Goal: Task Accomplishment & Management: Manage account settings

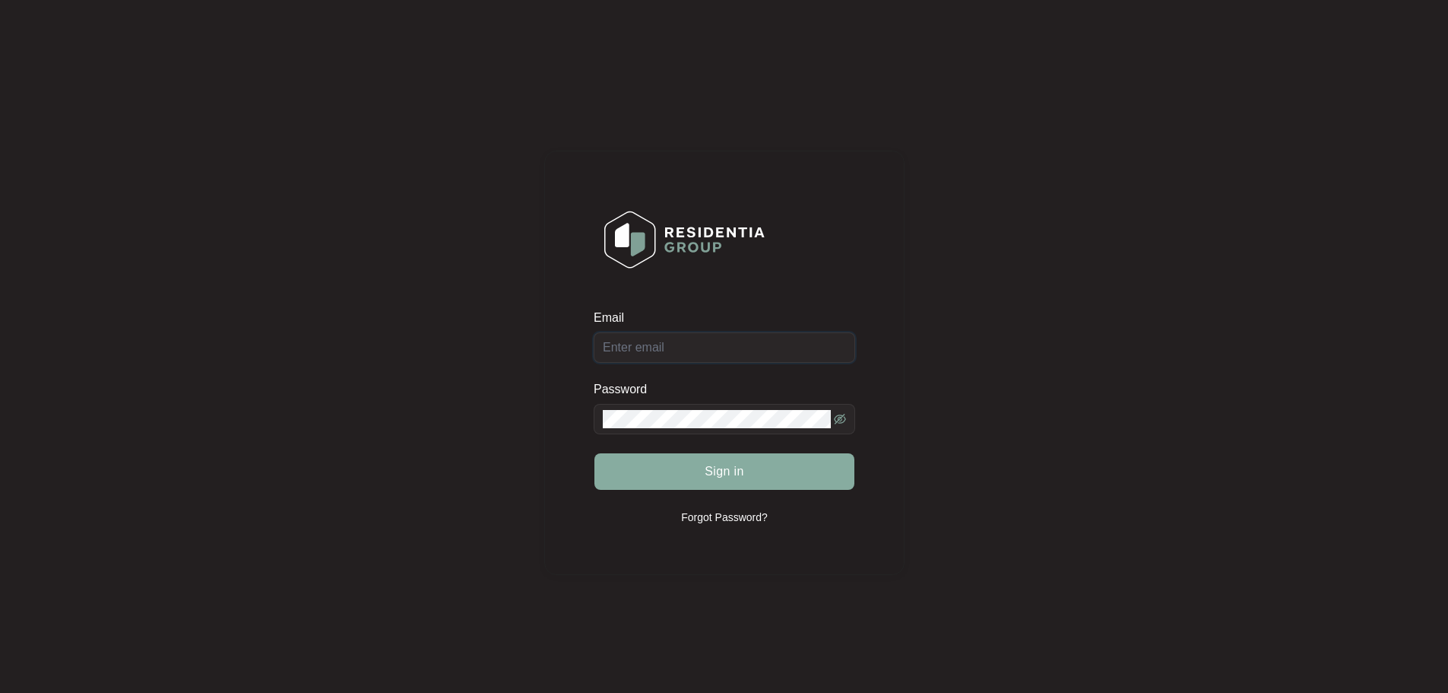
type input "[EMAIL_ADDRESS][DOMAIN_NAME]"
click at [717, 473] on span "Sign in" at bounding box center [725, 471] width 40 height 18
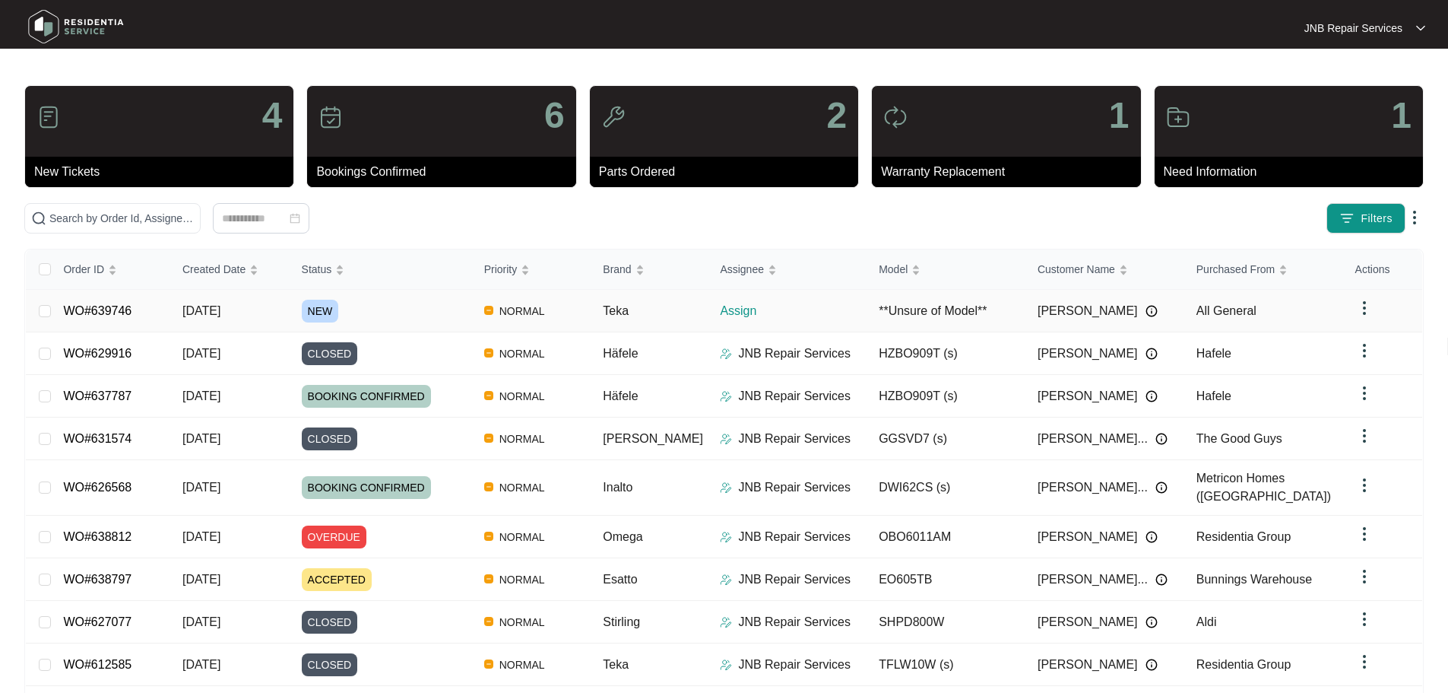
click at [417, 307] on div "NEW" at bounding box center [387, 311] width 170 height 23
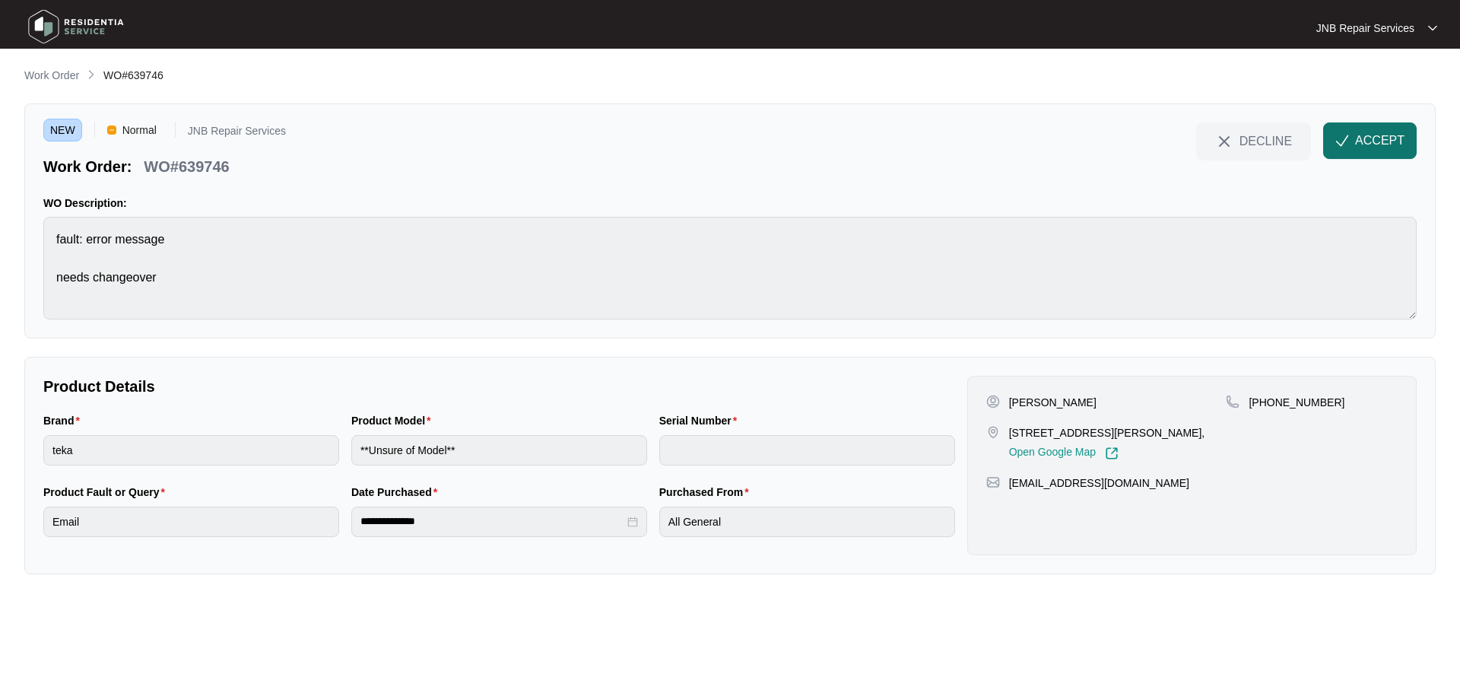
click at [1362, 140] on span "ACCEPT" at bounding box center [1379, 141] width 49 height 18
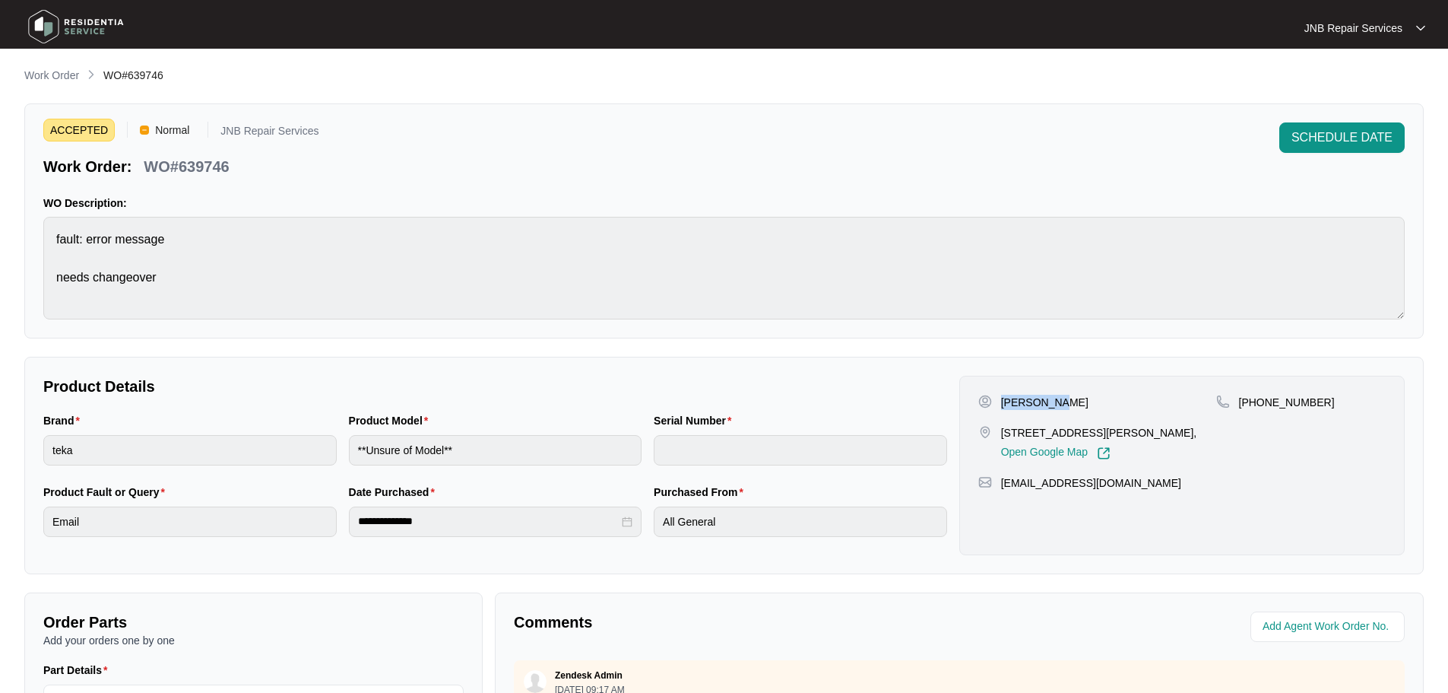
drag, startPoint x: 1003, startPoint y: 406, endPoint x: 1053, endPoint y: 405, distance: 49.4
click at [1053, 405] on p "[PERSON_NAME]" at bounding box center [1044, 402] width 87 height 15
copy p "[PERSON_NAME]"
drag, startPoint x: 1003, startPoint y: 431, endPoint x: 1039, endPoint y: 382, distance: 60.8
click at [1025, 440] on p "[STREET_ADDRESS][PERSON_NAME]," at bounding box center [1099, 432] width 196 height 15
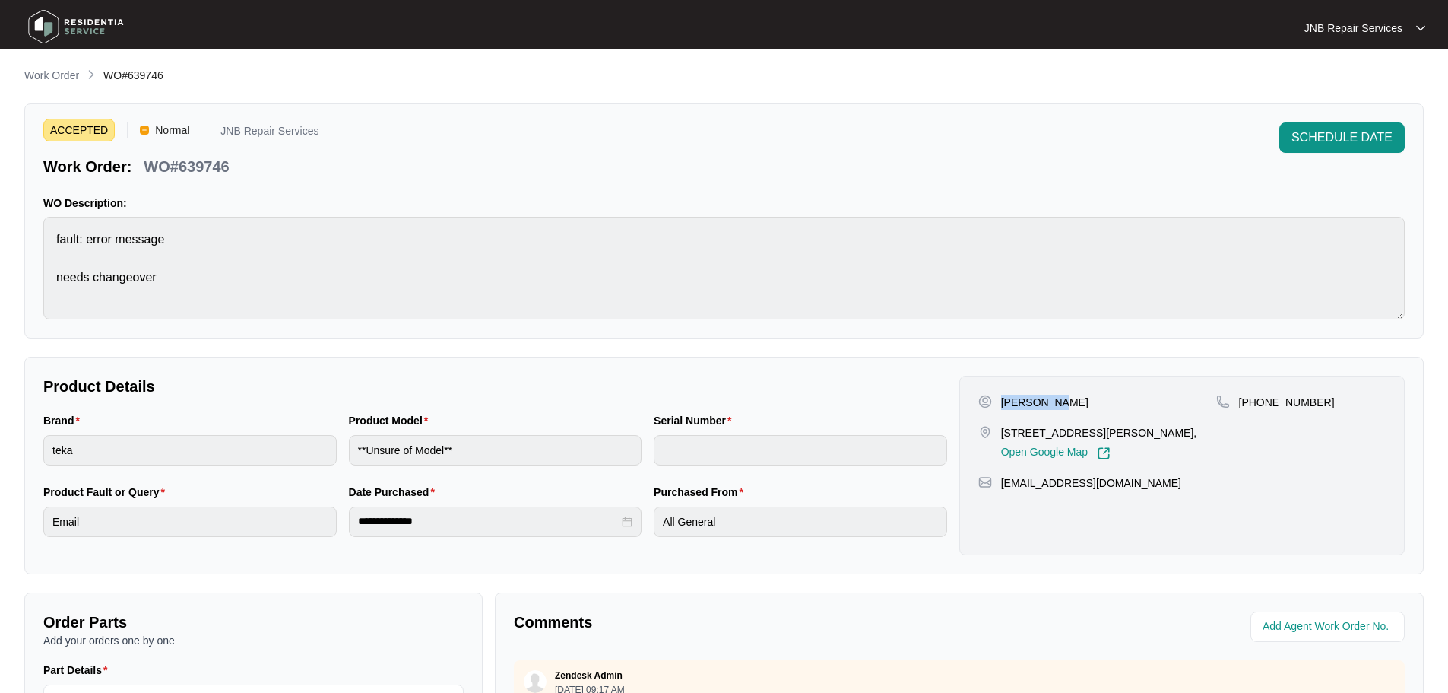
copy p "[STREET_ADDRESS][PERSON_NAME]"
drag, startPoint x: 1257, startPoint y: 404, endPoint x: 1312, endPoint y: 409, distance: 54.9
click at [1312, 409] on div "[PHONE_NUMBER]" at bounding box center [1301, 402] width 170 height 15
copy p "423105181"
click at [399, 468] on div "Product Model **Unsure of Model**" at bounding box center [496, 447] width 306 height 71
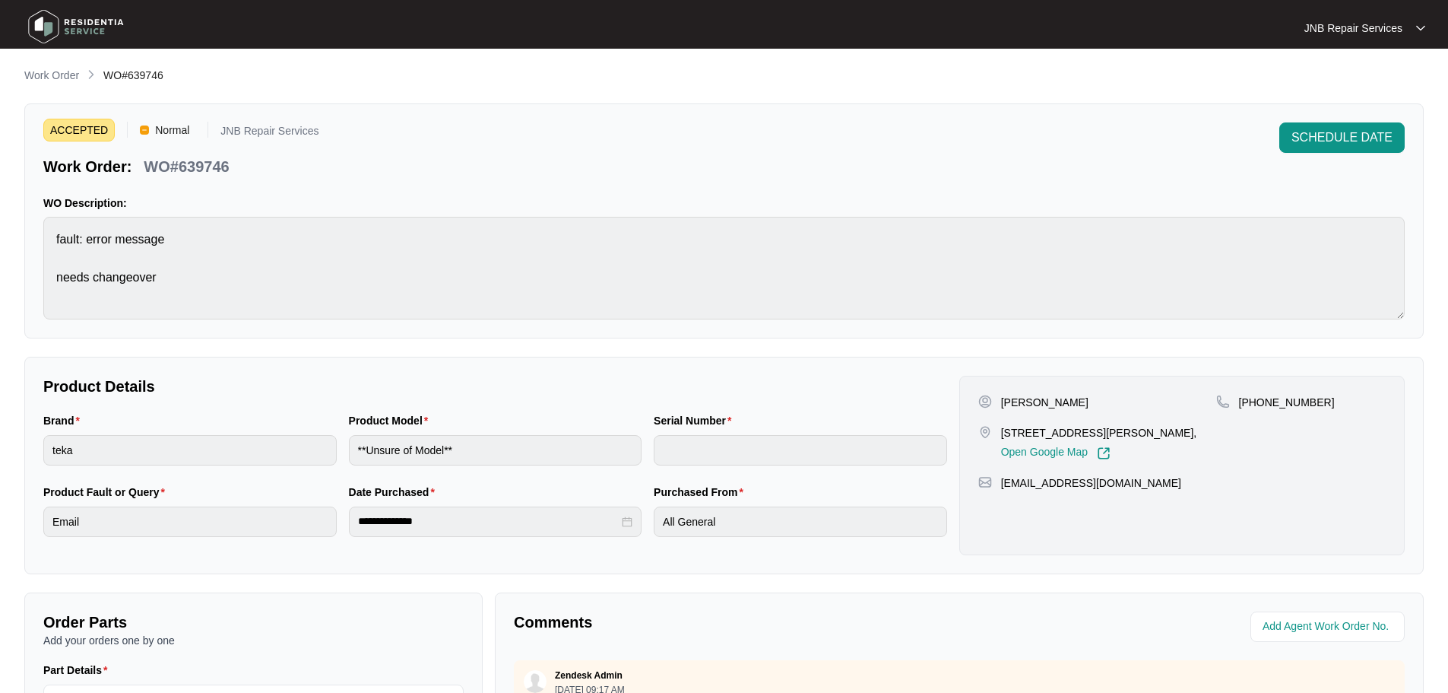
click at [459, 473] on div "Product Model **Unsure of Model**" at bounding box center [496, 447] width 306 height 71
